Goal: Book appointment/travel/reservation

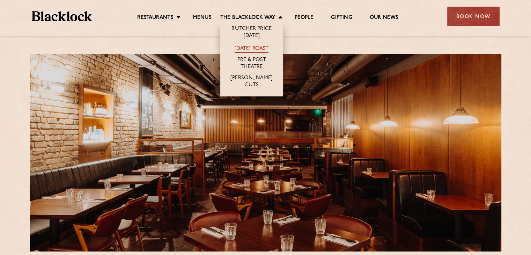
click at [253, 46] on link "[DATE] Roast" at bounding box center [252, 49] width 34 height 8
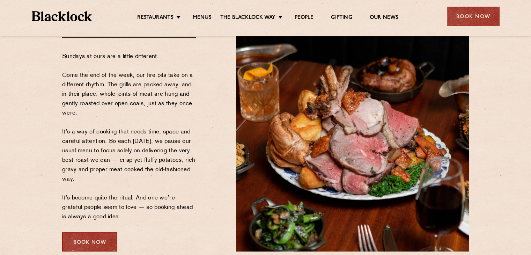
scroll to position [84, 0]
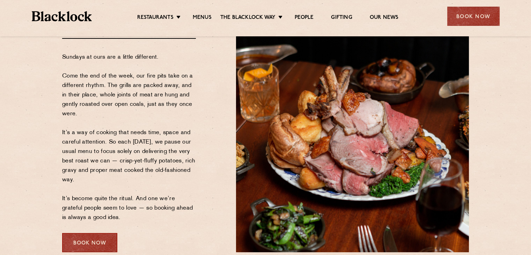
click at [81, 245] on div "Book Now" at bounding box center [89, 242] width 55 height 19
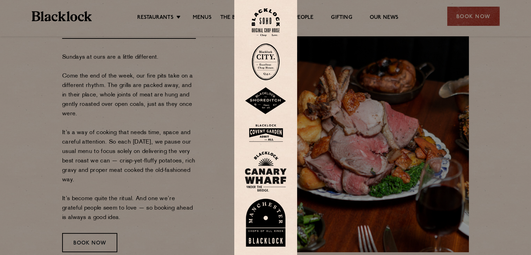
click at [267, 26] on img at bounding box center [266, 22] width 28 height 28
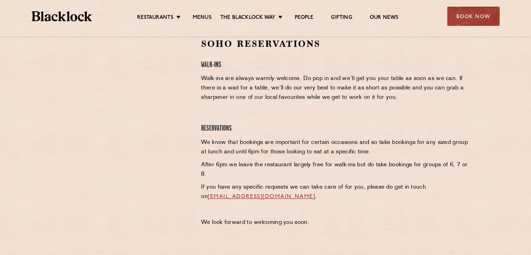
scroll to position [251, 0]
